Goal: Information Seeking & Learning: Learn about a topic

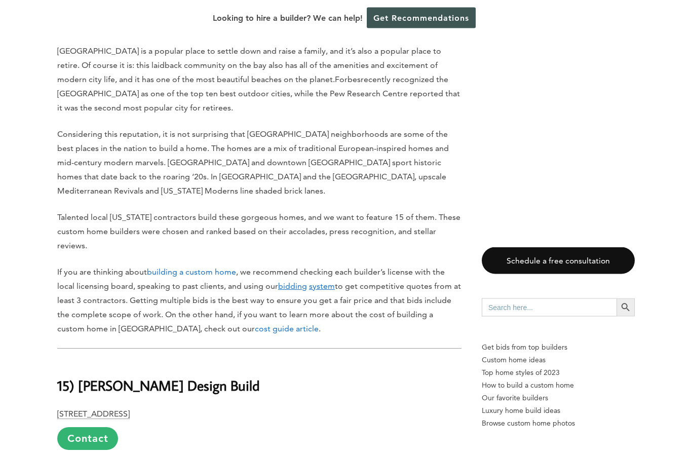
scroll to position [473, 0]
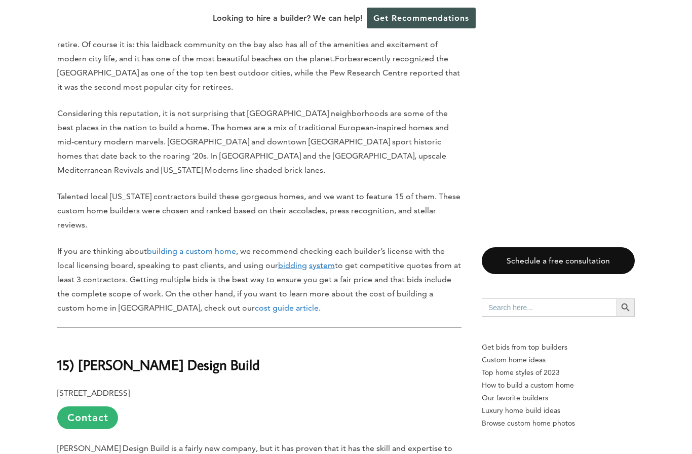
scroll to position [478, 0]
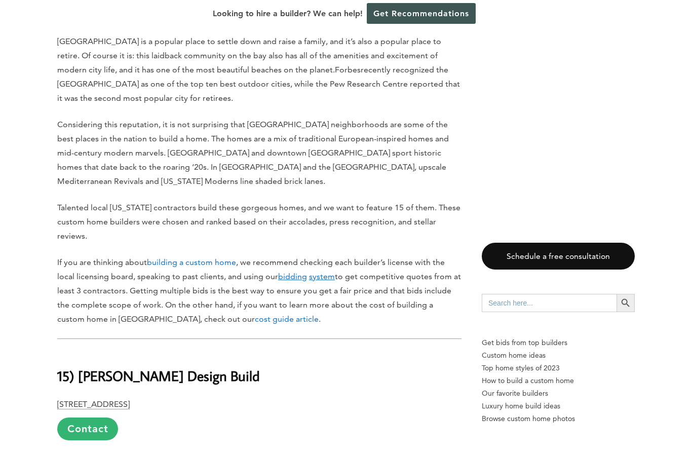
click at [282, 276] on u "bidding" at bounding box center [292, 281] width 29 height 10
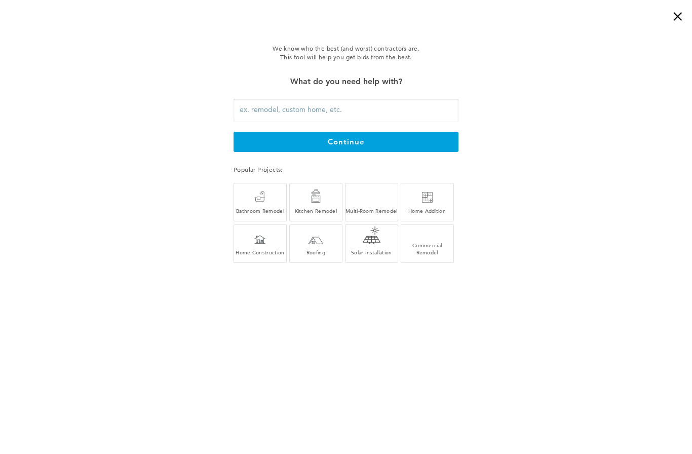
scroll to position [308, 0]
click at [162, 240] on div "We know who the best (and worst) contractors are. This tool will help you get b…" at bounding box center [346, 155] width 692 height 259
click at [683, 15] on div "×" at bounding box center [682, 10] width 20 height 20
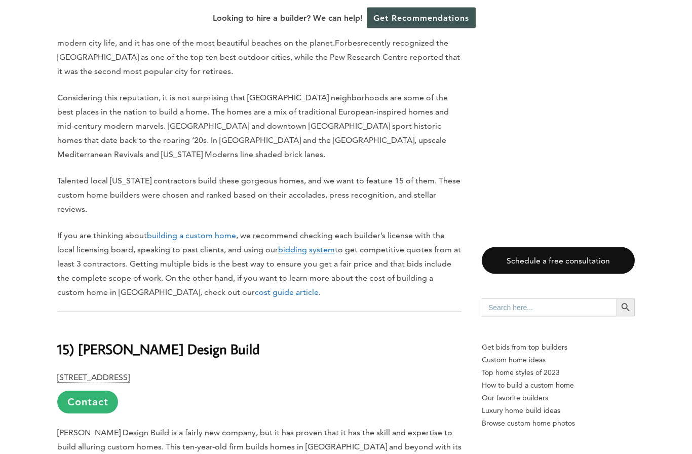
scroll to position [519, 0]
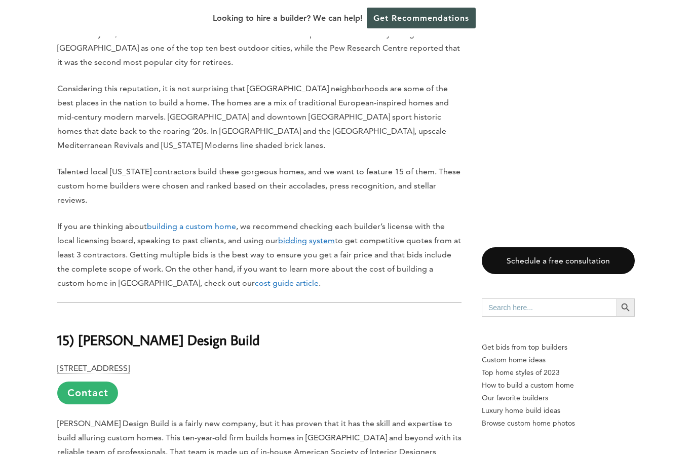
click at [278, 236] on u "bidding" at bounding box center [292, 241] width 29 height 10
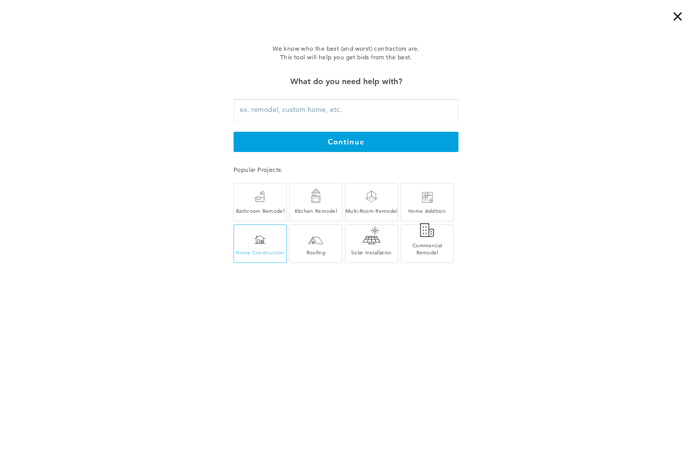
click at [253, 244] on div "Home Construction" at bounding box center [260, 246] width 52 height 19
type input "Home Construction"
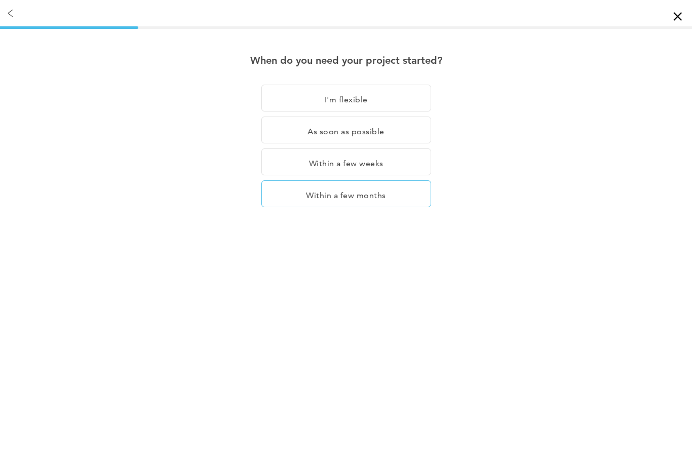
click at [291, 193] on div "Within a few months" at bounding box center [347, 193] width 170 height 27
click at [676, 19] on div "×" at bounding box center [682, 10] width 20 height 20
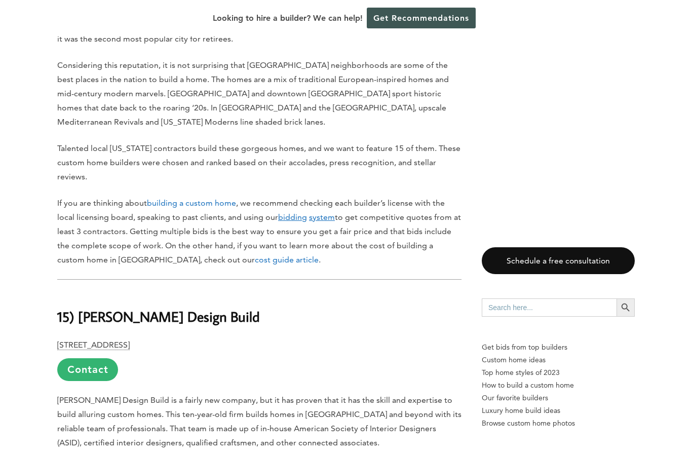
scroll to position [543, 0]
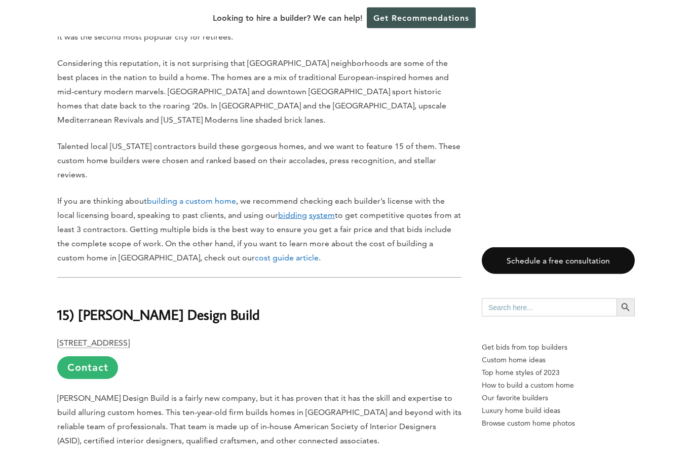
click at [193, 197] on link "building a custom home" at bounding box center [191, 202] width 89 height 10
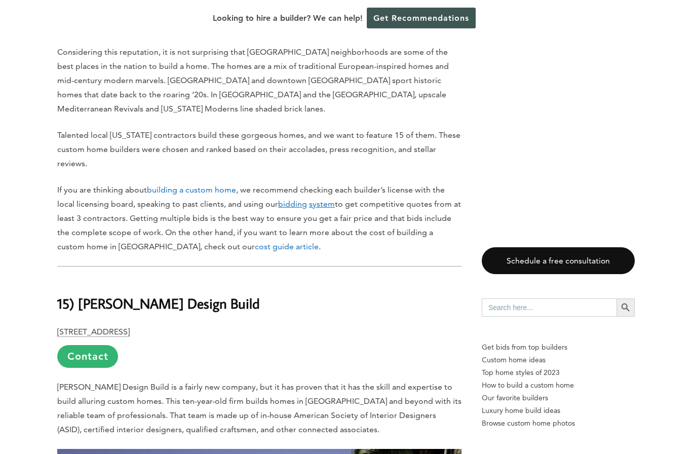
scroll to position [542, 0]
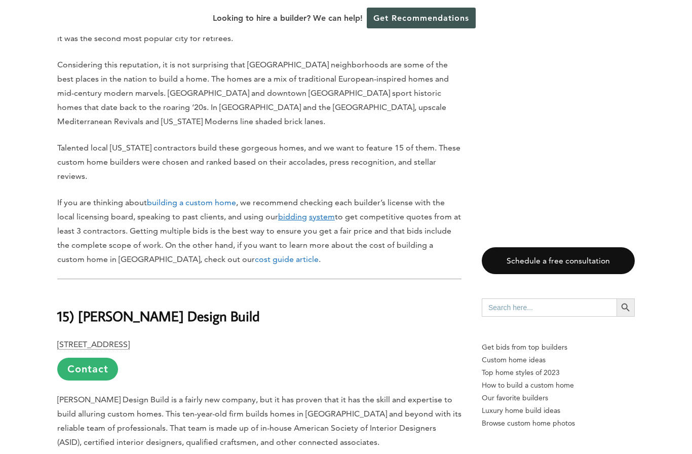
click at [255, 254] on link "cost guide article" at bounding box center [287, 259] width 64 height 10
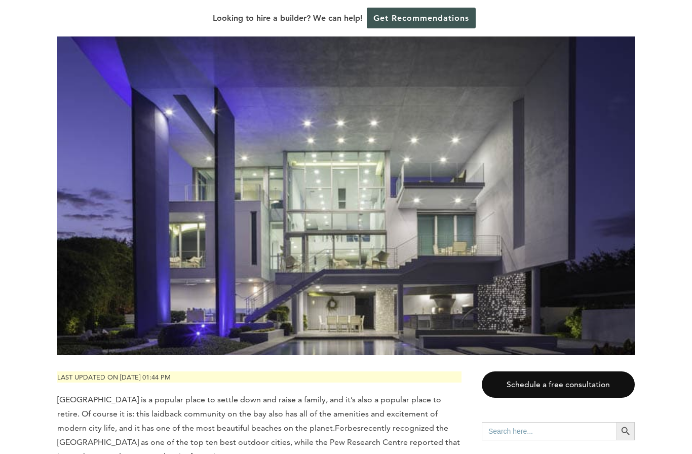
scroll to position [130, 0]
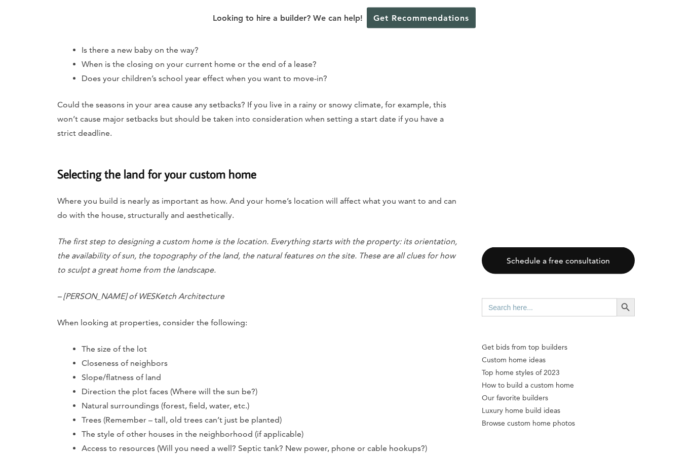
scroll to position [1644, 0]
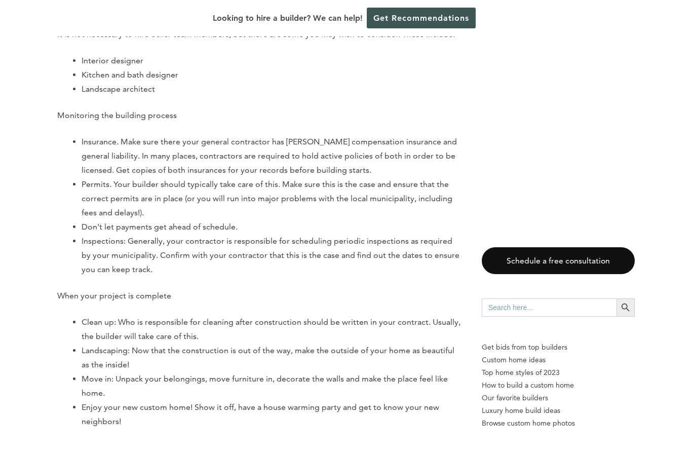
scroll to position [6288, 0]
